Goal: Task Accomplishment & Management: Manage account settings

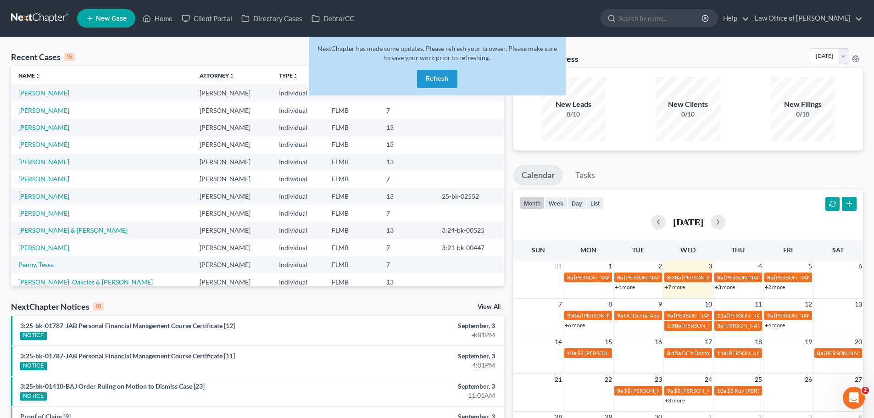
click at [429, 79] on button "Refresh" at bounding box center [437, 79] width 40 height 18
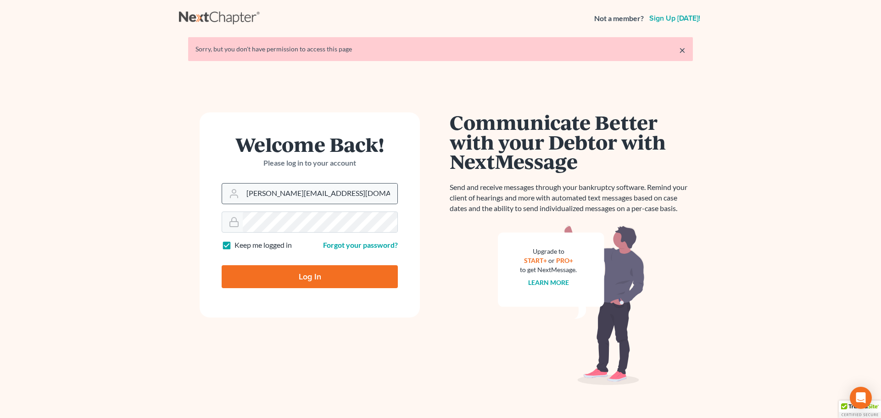
click at [370, 204] on div "[PERSON_NAME][EMAIL_ADDRESS][DOMAIN_NAME]" at bounding box center [310, 193] width 176 height 21
click at [373, 197] on input "[PERSON_NAME][EMAIL_ADDRESS][DOMAIN_NAME]" at bounding box center [320, 193] width 155 height 20
type input "[EMAIL_ADDRESS][DOMAIN_NAME]"
click at [360, 269] on input "Log In" at bounding box center [310, 276] width 176 height 23
type input "Thinking..."
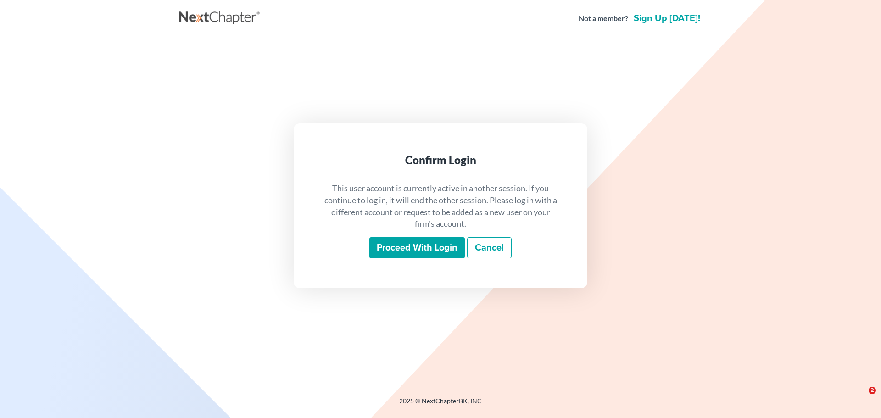
click at [394, 244] on input "Proceed with login" at bounding box center [416, 247] width 95 height 21
